Goal: Entertainment & Leisure: Consume media (video, audio)

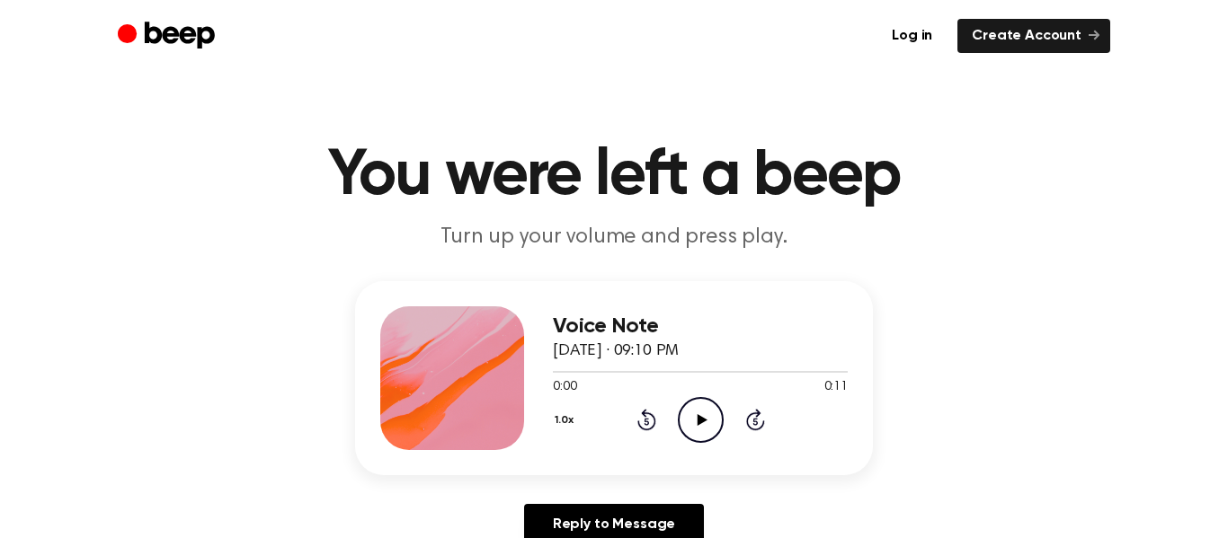
click at [728, 429] on div "1.0x Rewind 5 seconds Play Audio Skip 5 seconds" at bounding box center [700, 420] width 295 height 46
click at [716, 421] on icon "Play Audio" at bounding box center [701, 420] width 46 height 46
click at [716, 421] on icon "Pause Audio" at bounding box center [701, 420] width 46 height 46
click at [716, 421] on icon "Play Audio" at bounding box center [701, 420] width 46 height 46
click at [714, 418] on icon "Play Audio" at bounding box center [701, 420] width 46 height 46
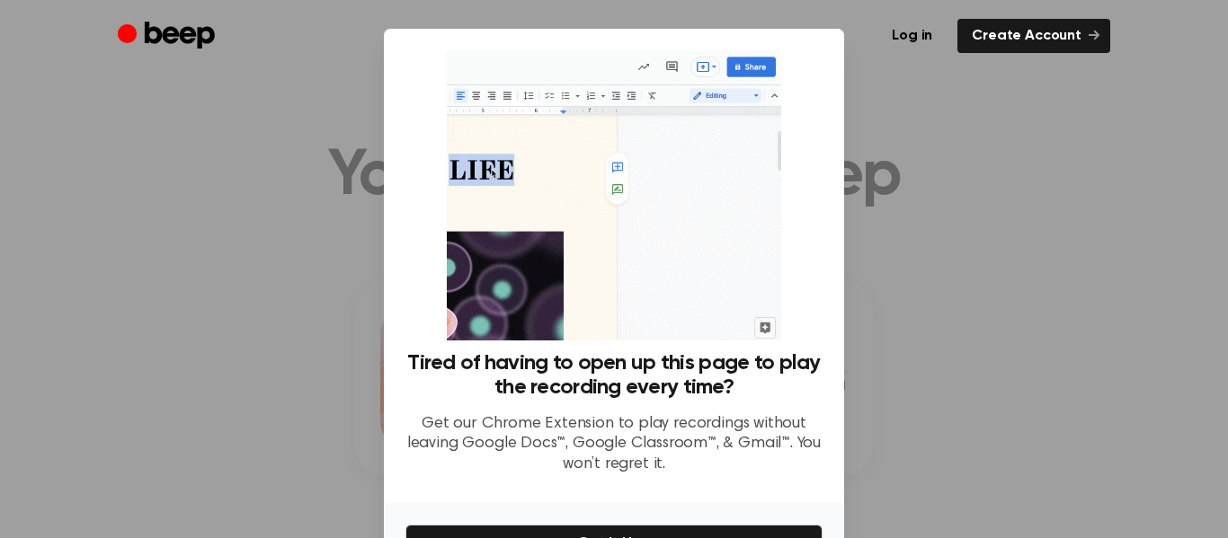
click at [202, 272] on div at bounding box center [614, 269] width 1228 height 538
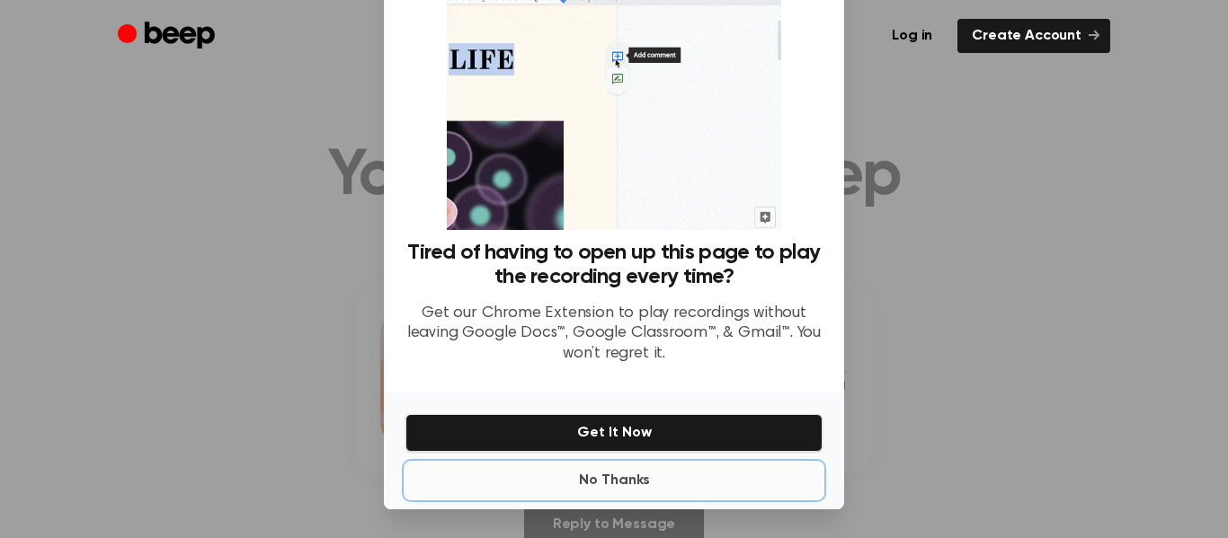
click at [624, 466] on button "No Thanks" at bounding box center [613, 481] width 417 height 36
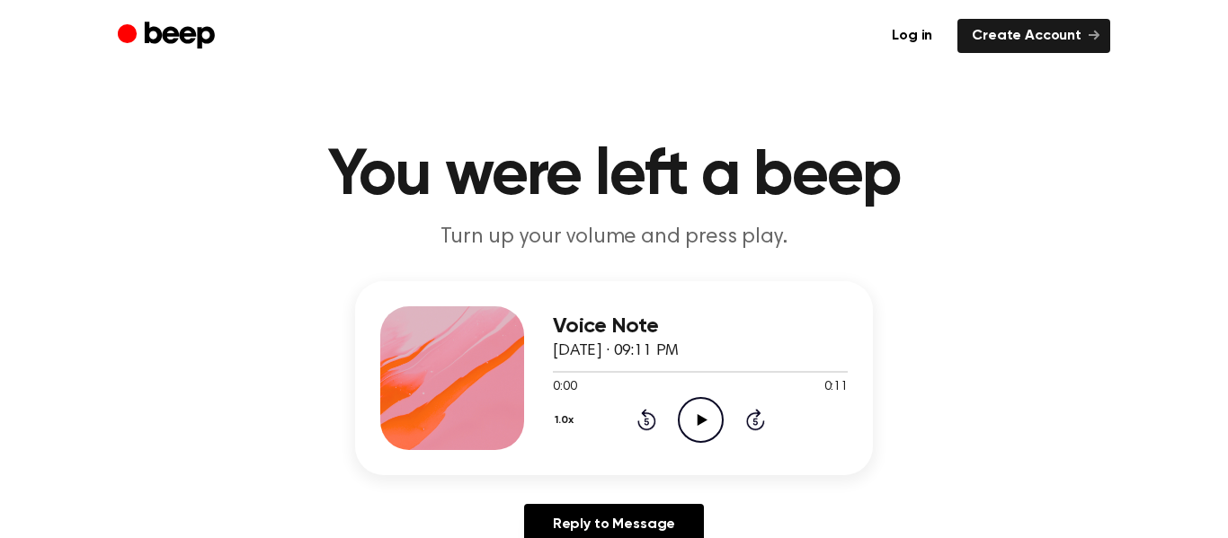
click at [697, 418] on icon at bounding box center [701, 420] width 10 height 12
click at [696, 412] on icon "Pause Audio" at bounding box center [701, 420] width 46 height 46
click at [698, 401] on icon "Play Audio" at bounding box center [701, 420] width 46 height 46
click at [685, 412] on icon "Play Audio" at bounding box center [701, 420] width 46 height 46
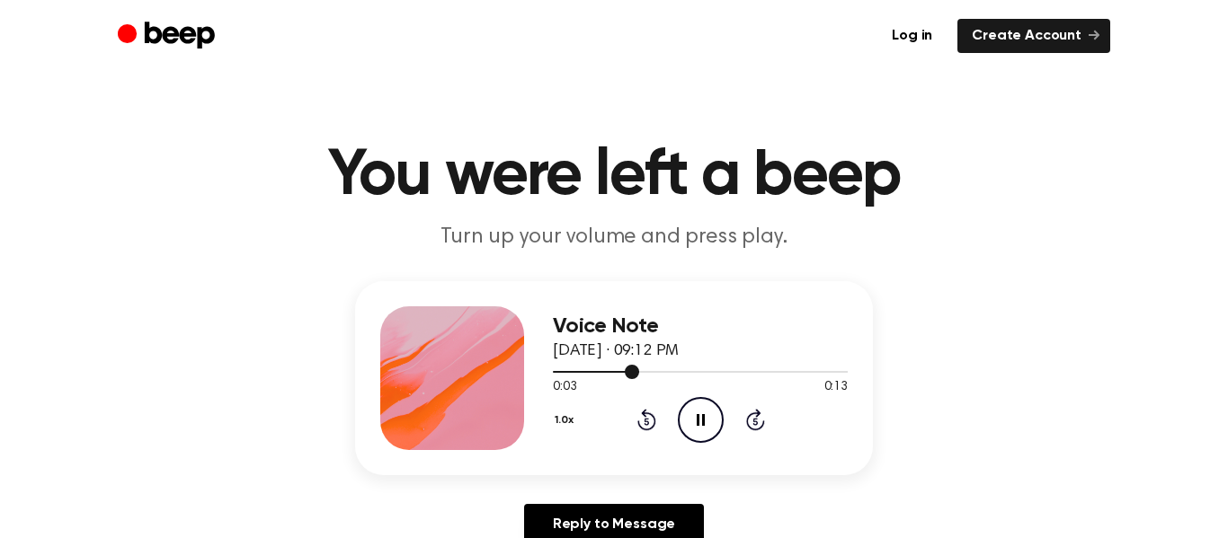
drag, startPoint x: 613, startPoint y: 369, endPoint x: 657, endPoint y: 371, distance: 44.1
click at [657, 371] on div at bounding box center [700, 371] width 295 height 14
click at [730, 371] on div at bounding box center [700, 372] width 295 height 2
click at [804, 368] on div at bounding box center [700, 371] width 295 height 14
click at [686, 409] on icon "Play Audio" at bounding box center [701, 420] width 46 height 46
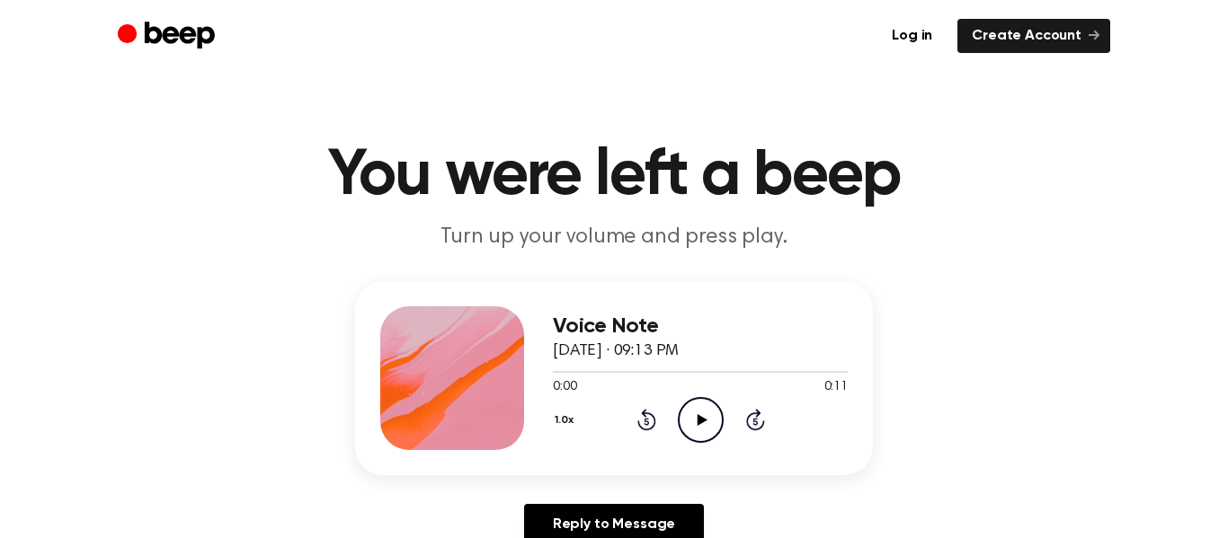
click at [714, 424] on icon "Play Audio" at bounding box center [701, 420] width 46 height 46
click at [695, 414] on icon "Pause Audio" at bounding box center [701, 420] width 46 height 46
click at [592, 368] on div at bounding box center [700, 371] width 295 height 14
click at [707, 427] on icon "Play Audio" at bounding box center [701, 420] width 46 height 46
click at [749, 372] on div at bounding box center [700, 371] width 295 height 14
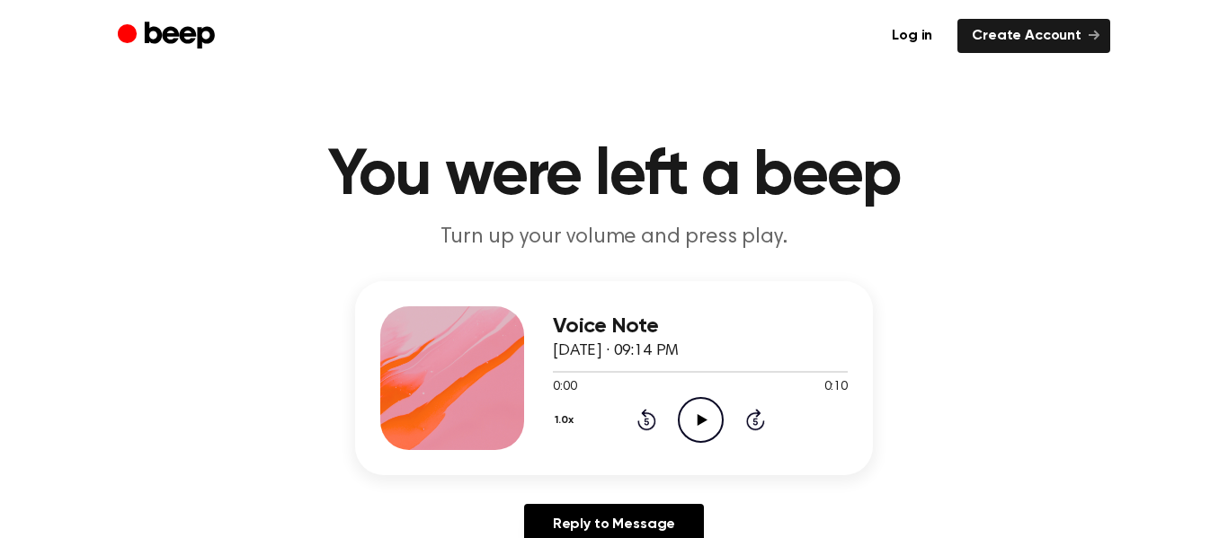
click at [691, 410] on icon "Play Audio" at bounding box center [701, 420] width 46 height 46
click at [703, 402] on icon "Pause Audio" at bounding box center [701, 420] width 46 height 46
click at [702, 401] on icon "Play Audio" at bounding box center [701, 420] width 46 height 46
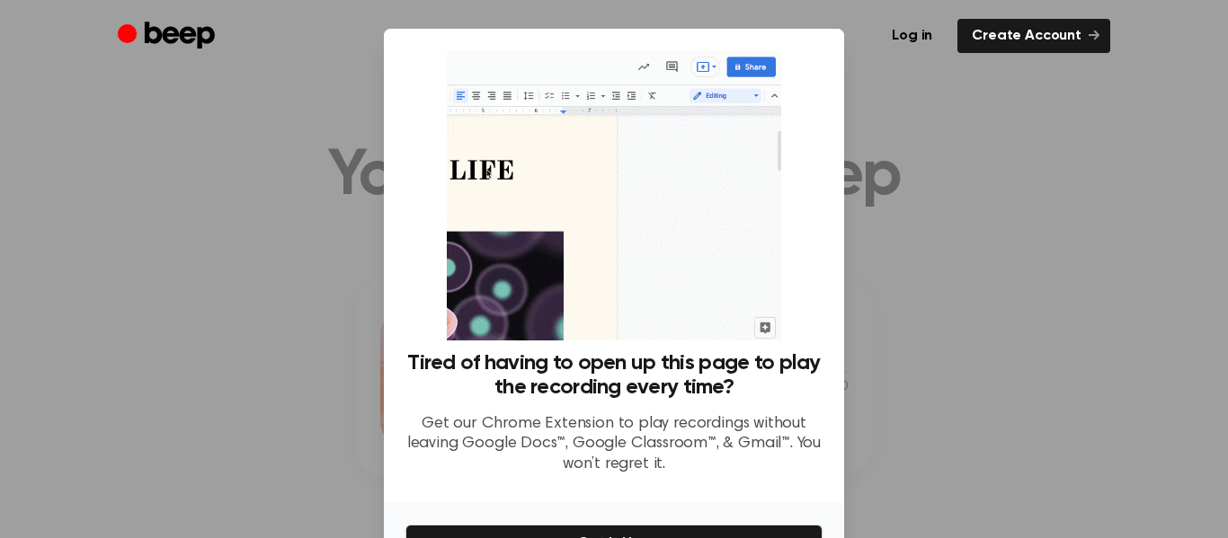
scroll to position [111, 0]
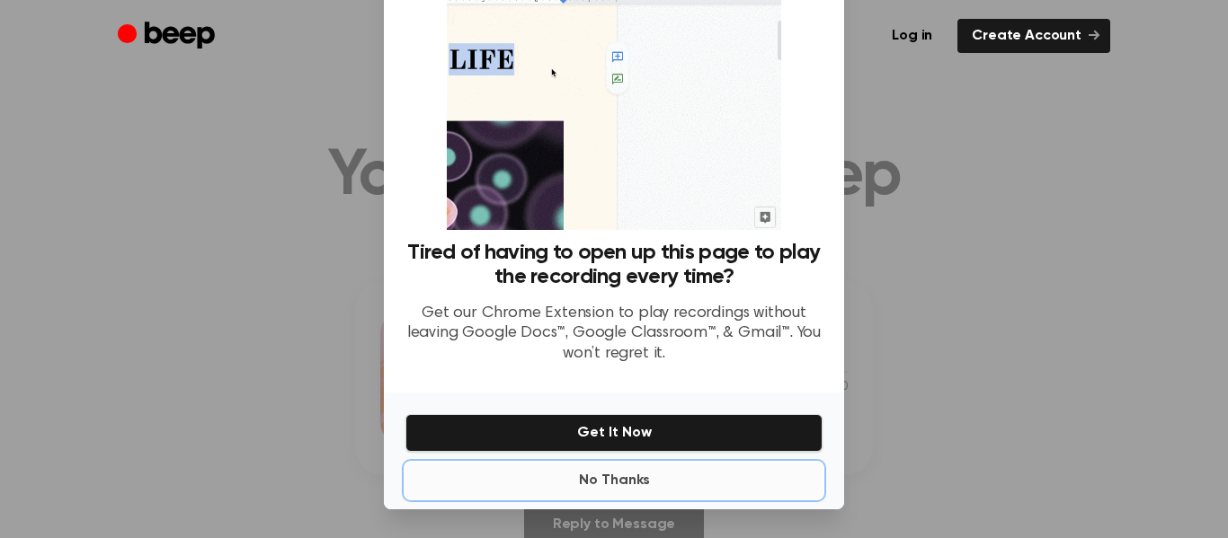
click at [691, 475] on button "No Thanks" at bounding box center [613, 481] width 417 height 36
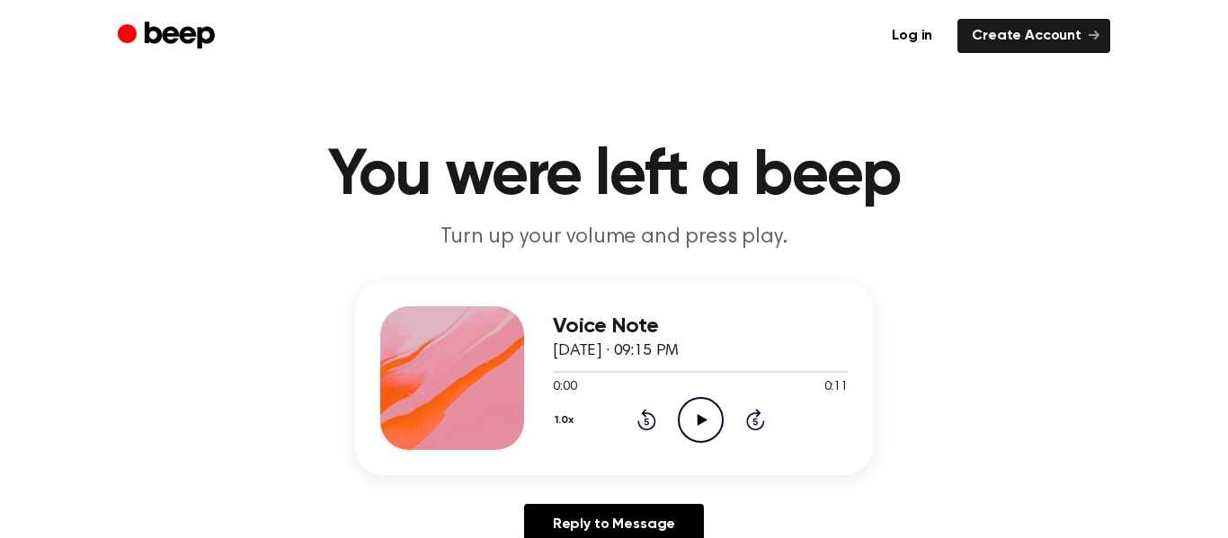
click at [710, 408] on icon "Play Audio" at bounding box center [701, 420] width 46 height 46
click at [697, 406] on icon "Play Audio" at bounding box center [701, 420] width 46 height 46
click at [697, 406] on icon "Pause Audio" at bounding box center [701, 420] width 46 height 46
click at [697, 415] on icon at bounding box center [701, 420] width 10 height 12
click at [693, 428] on icon "Pause Audio" at bounding box center [701, 420] width 46 height 46
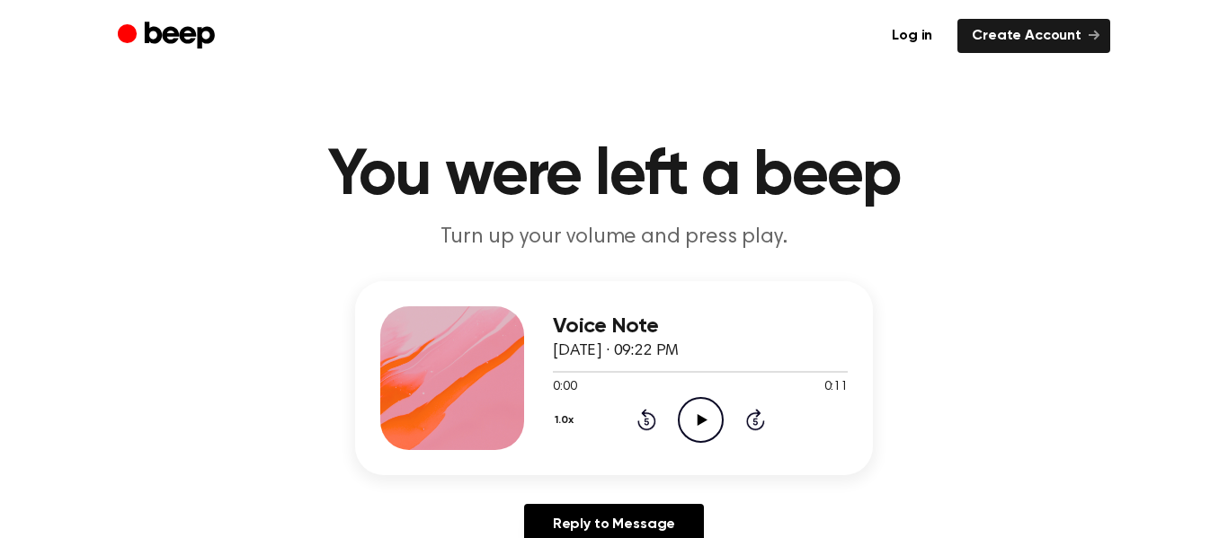
click at [700, 432] on icon "Play Audio" at bounding box center [701, 420] width 46 height 46
click at [700, 432] on icon "Pause Audio" at bounding box center [701, 420] width 46 height 46
click at [704, 422] on icon "Play Audio" at bounding box center [701, 420] width 46 height 46
click at [708, 398] on circle at bounding box center [700, 420] width 44 height 44
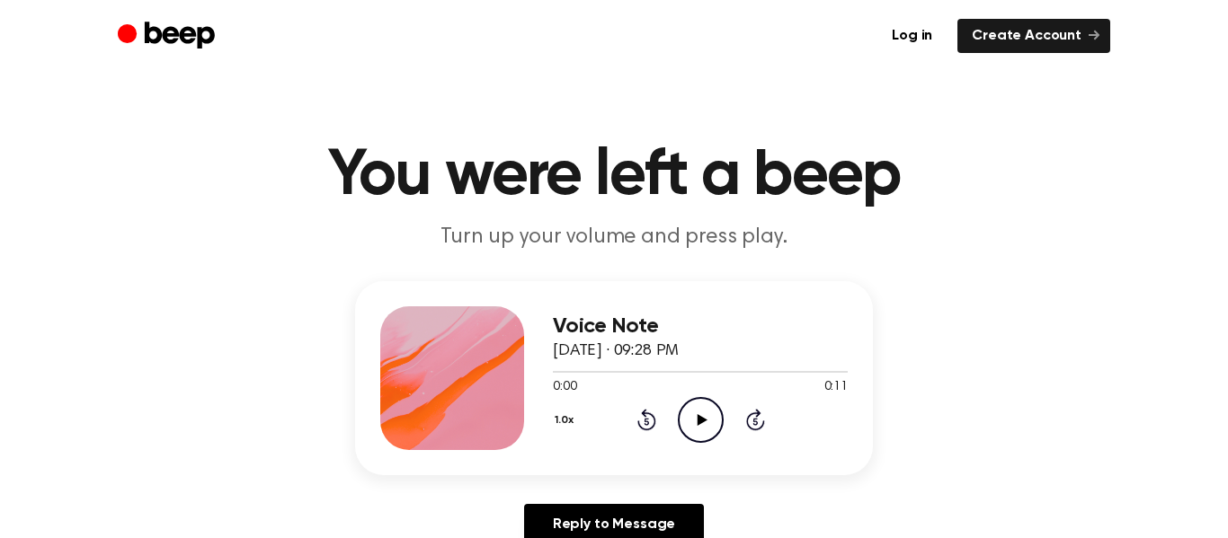
click at [696, 419] on icon "Play Audio" at bounding box center [701, 420] width 46 height 46
click at [696, 419] on icon "Pause Audio" at bounding box center [701, 420] width 46 height 46
